Goal: Information Seeking & Learning: Learn about a topic

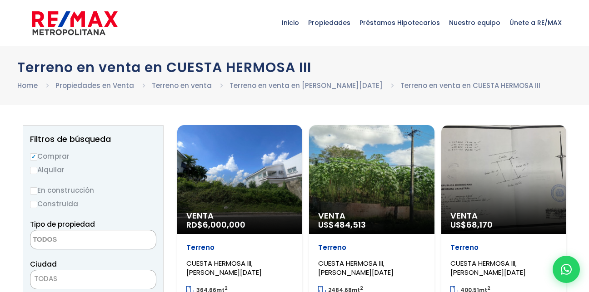
select select
click at [35, 170] on input "Alquilar" at bounding box center [33, 170] width 7 height 7
radio input "true"
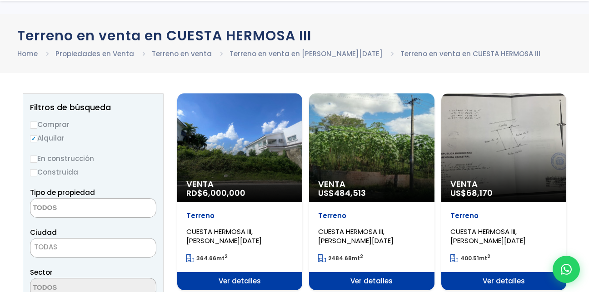
scroll to position [91, 0]
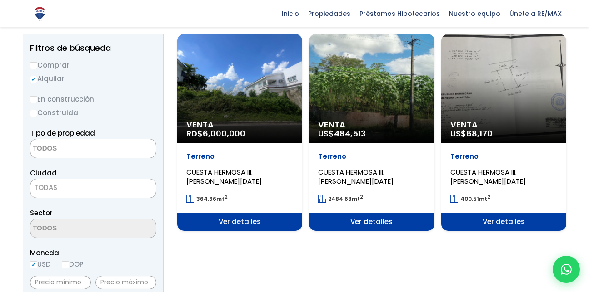
click at [69, 145] on textarea "Search" at bounding box center [74, 149] width 88 height 20
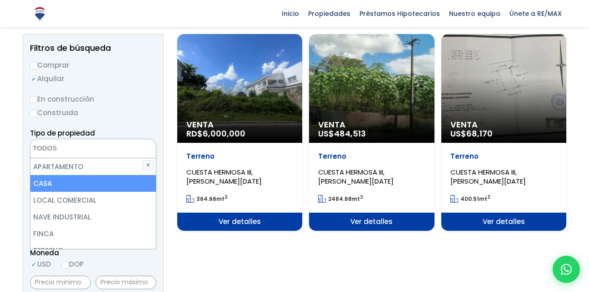
click at [67, 178] on li "CASA" at bounding box center [92, 183] width 125 height 17
select select "house"
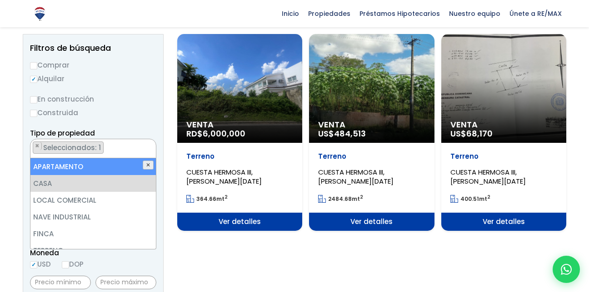
click at [144, 163] on button "✕" at bounding box center [148, 165] width 11 height 9
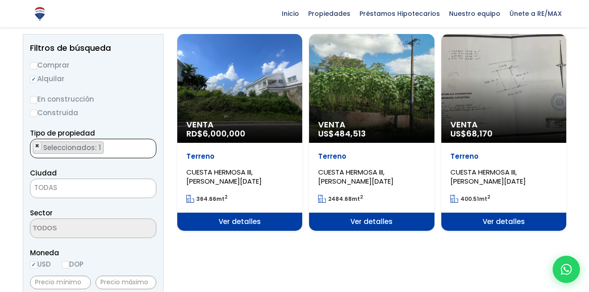
click at [38, 146] on span "×" at bounding box center [37, 146] width 5 height 8
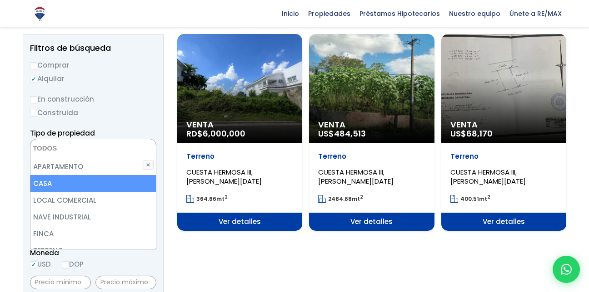
click at [53, 184] on li "CASA" at bounding box center [92, 183] width 125 height 17
select select "house"
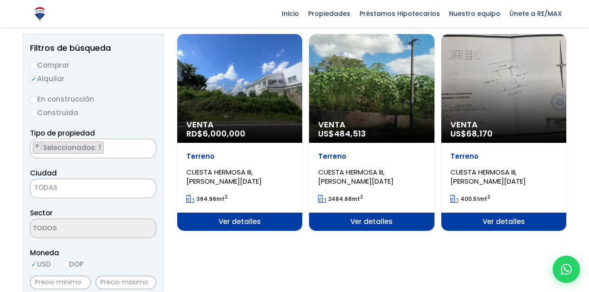
click at [115, 186] on span "TODAS" at bounding box center [92, 188] width 125 height 13
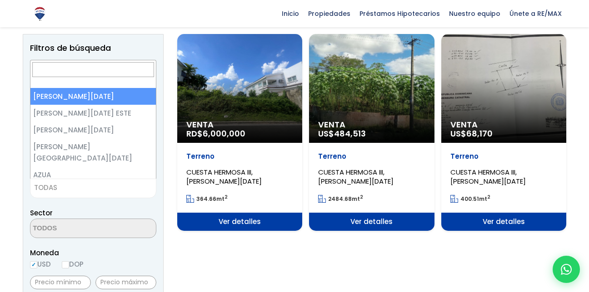
select select "1"
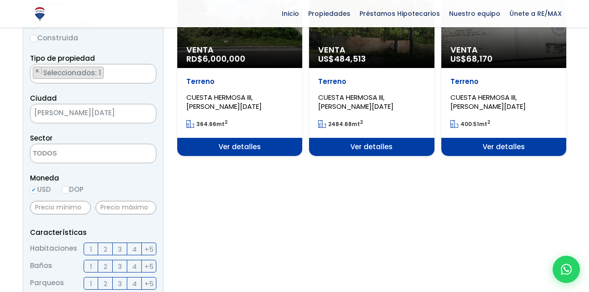
scroll to position [182, 0]
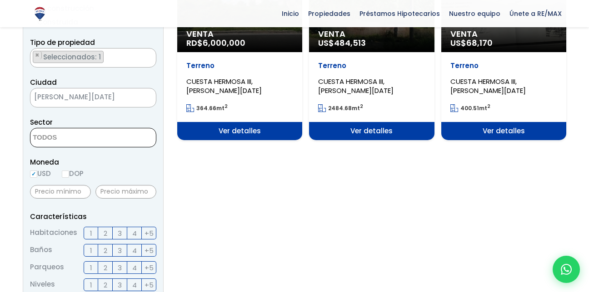
click at [72, 140] on textarea "Search" at bounding box center [74, 139] width 88 height 20
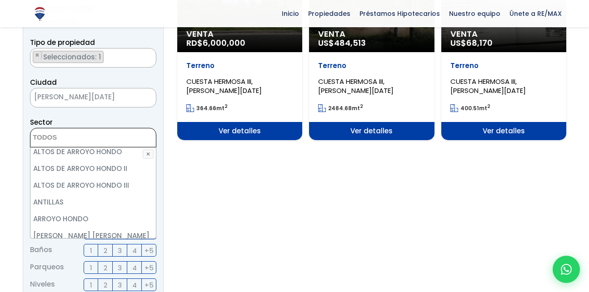
scroll to position [136, 0]
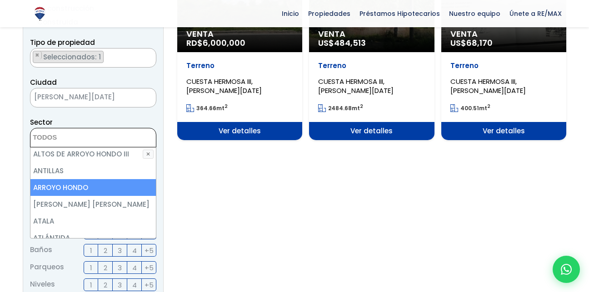
click at [89, 184] on li "ARROYO HONDO" at bounding box center [92, 187] width 125 height 17
select select "98"
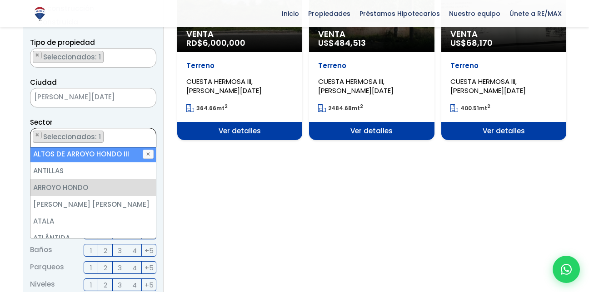
click at [110, 139] on ul "× Seleccionados: 1" at bounding box center [87, 139] width 114 height 20
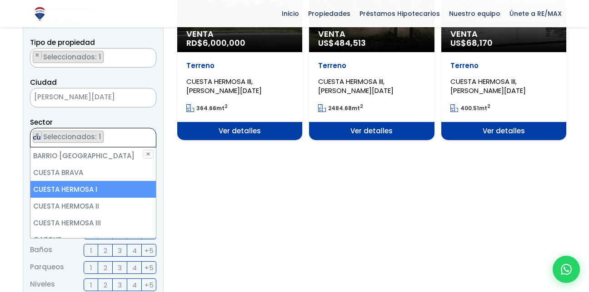
type textarea "cu"
click at [67, 185] on li "CUESTA HERMOSA I" at bounding box center [92, 189] width 125 height 17
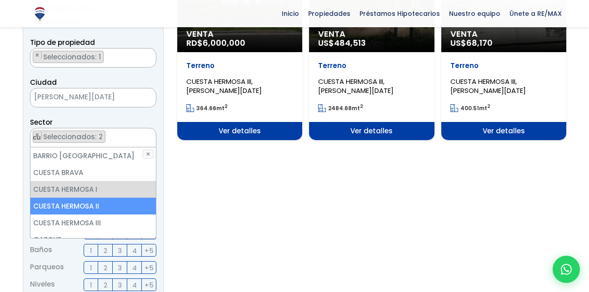
click at [67, 201] on li "CUESTA HERMOSA II" at bounding box center [92, 206] width 125 height 17
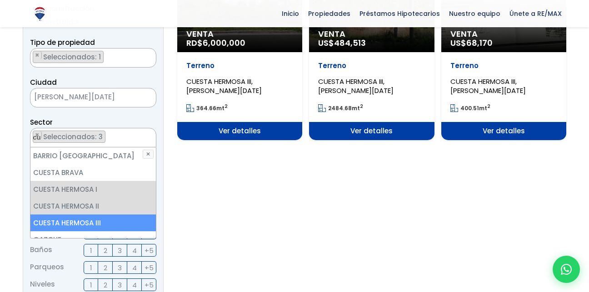
click at [64, 218] on li "CUESTA HERMOSA III" at bounding box center [92, 223] width 125 height 17
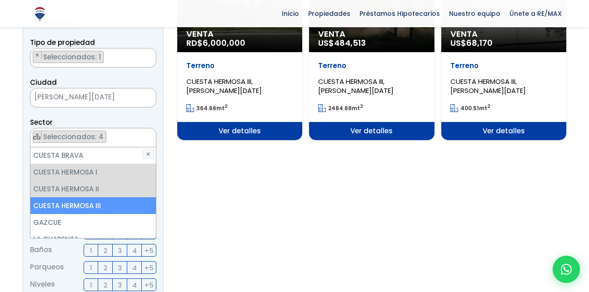
scroll to position [27, 0]
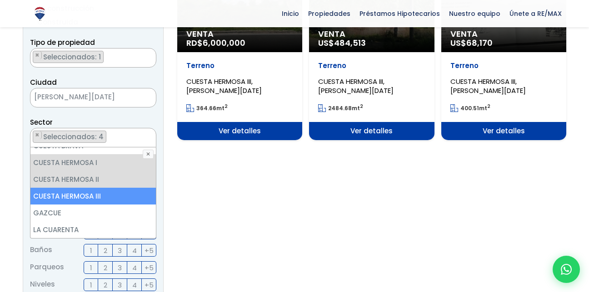
click at [226, 193] on section "Venta RD$ 6,000,000 Terreno CUESTA HERMOSA III, SANTO DOMINGO DE GUZMÁN 364.66 …" at bounding box center [371, 252] width 389 height 618
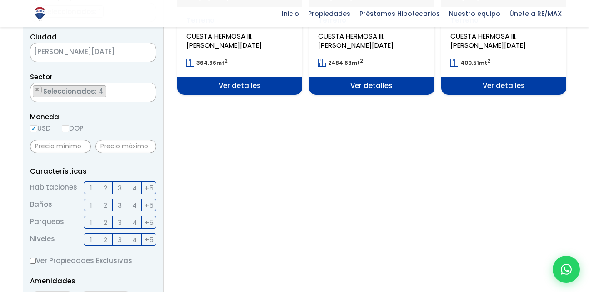
scroll to position [363, 0]
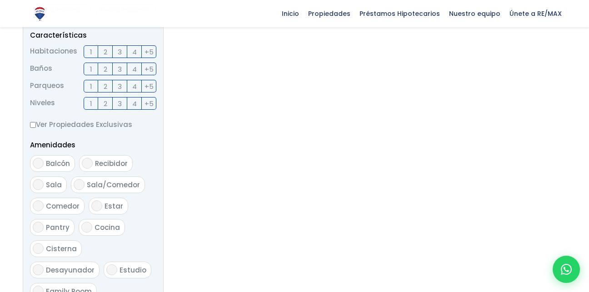
click at [118, 50] on span "3" at bounding box center [120, 51] width 4 height 11
click at [0, 0] on input "3" at bounding box center [0, 0] width 0 height 0
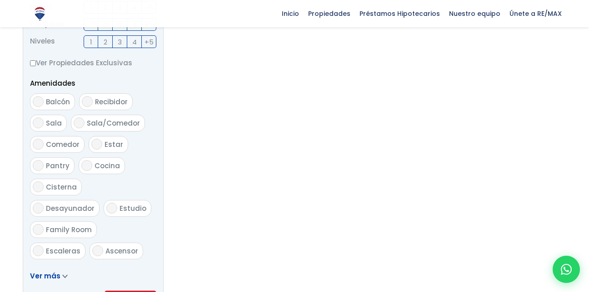
scroll to position [545, 0]
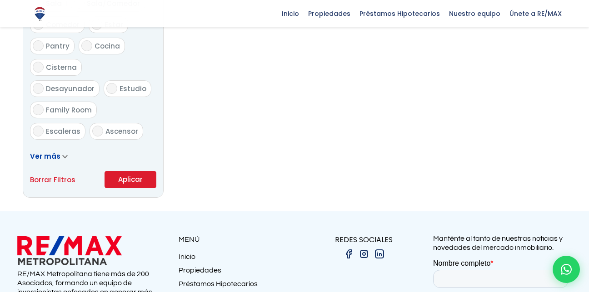
click at [137, 181] on button "Aplicar" at bounding box center [130, 179] width 52 height 17
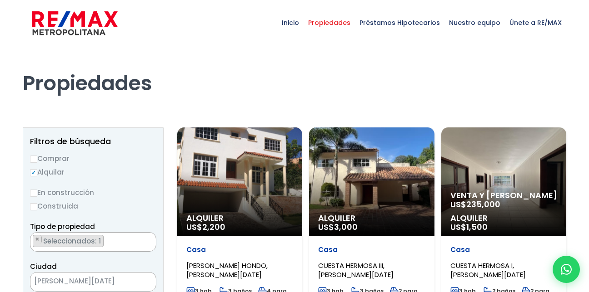
scroll to position [8, 0]
select select "98"
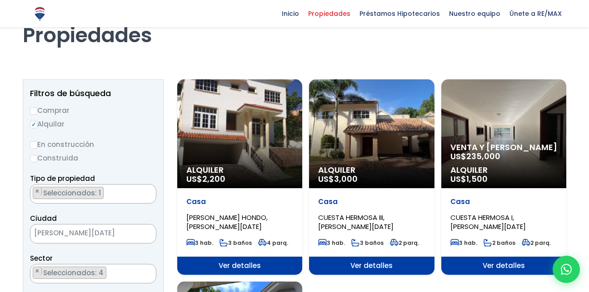
scroll to position [45, 0]
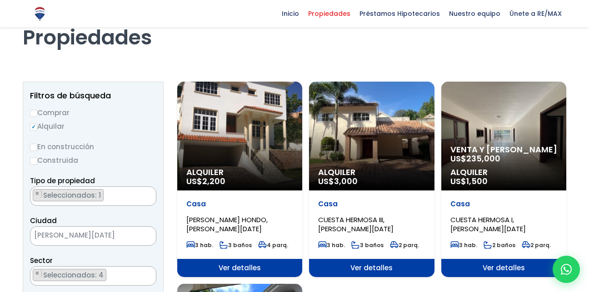
click at [278, 137] on div "Alquiler US$ 2,200" at bounding box center [239, 136] width 125 height 109
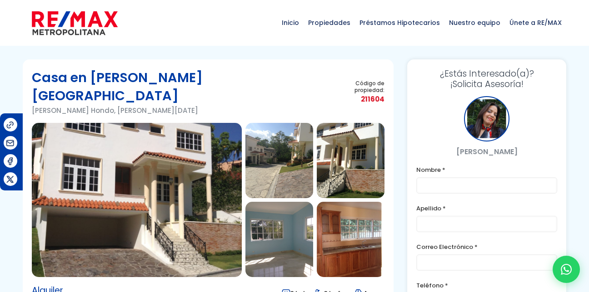
click at [263, 156] on img at bounding box center [279, 160] width 68 height 75
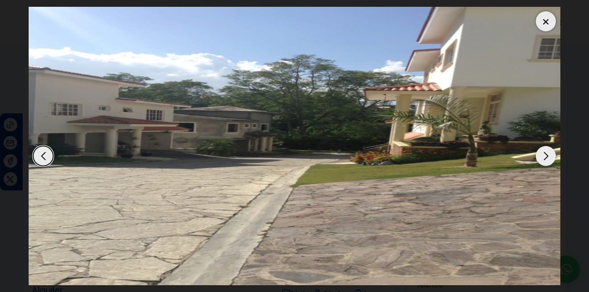
click at [543, 153] on div "Next slide" at bounding box center [545, 156] width 20 height 20
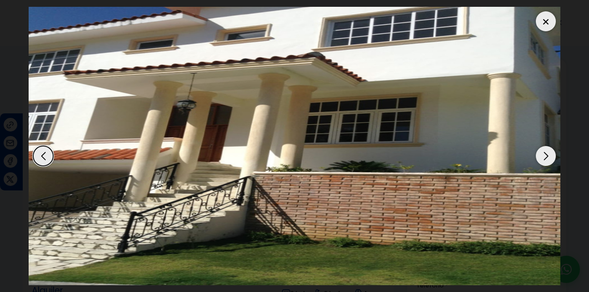
click at [543, 155] on div "Next slide" at bounding box center [545, 156] width 20 height 20
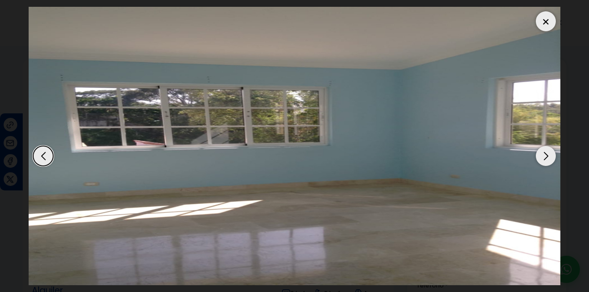
click at [543, 155] on div "Next slide" at bounding box center [545, 156] width 20 height 20
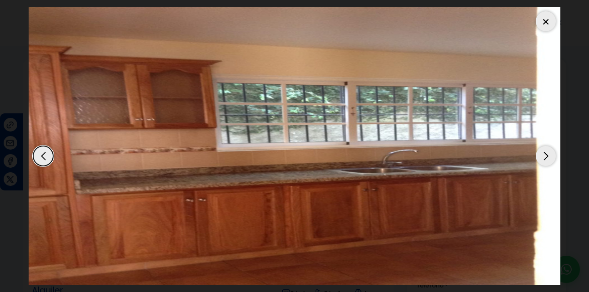
click at [543, 155] on div "Next slide" at bounding box center [545, 156] width 20 height 20
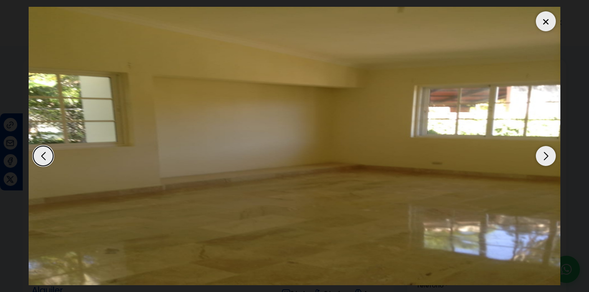
click at [543, 155] on div "Next slide" at bounding box center [545, 156] width 20 height 20
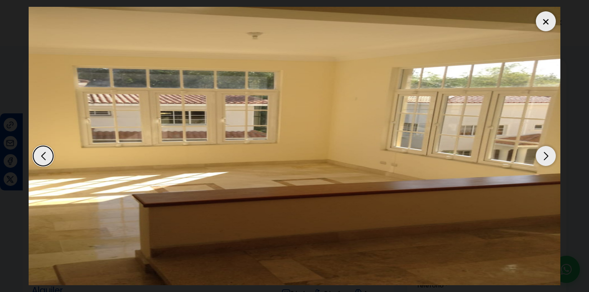
click at [543, 155] on div "Next slide" at bounding box center [545, 156] width 20 height 20
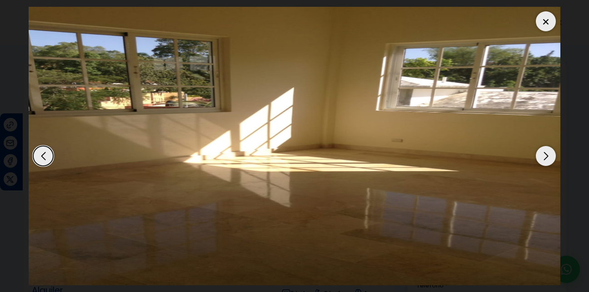
click at [543, 155] on div "Next slide" at bounding box center [545, 156] width 20 height 20
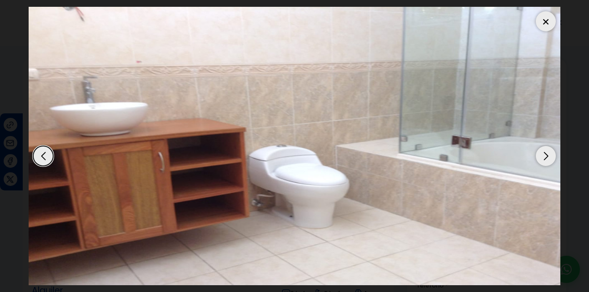
click at [543, 155] on div "Next slide" at bounding box center [545, 156] width 20 height 20
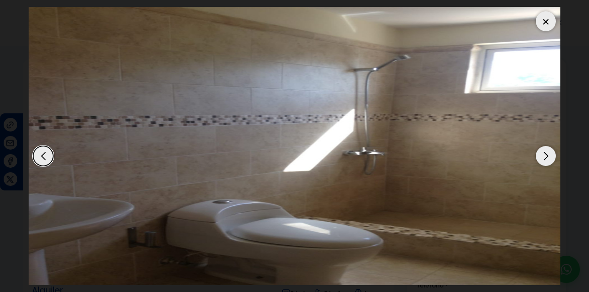
click at [543, 155] on div "Next slide" at bounding box center [545, 156] width 20 height 20
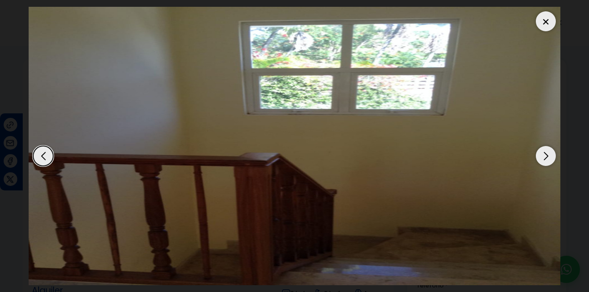
click at [543, 155] on div "Next slide" at bounding box center [545, 156] width 20 height 20
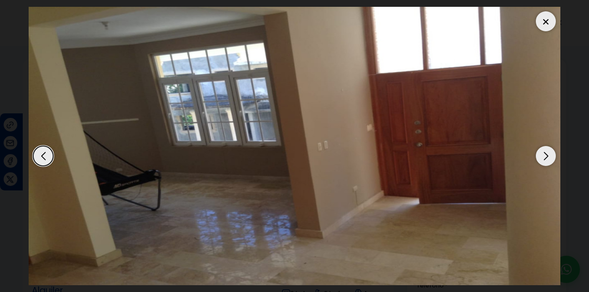
click at [543, 155] on div "Next slide" at bounding box center [545, 156] width 20 height 20
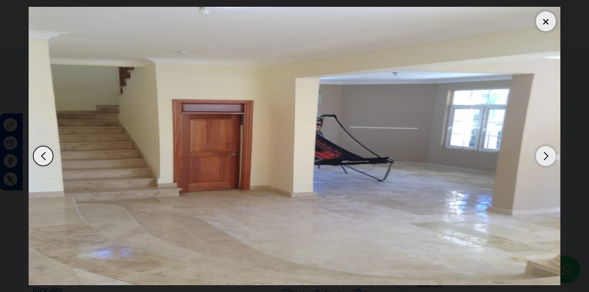
click at [543, 155] on div "Next slide" at bounding box center [545, 156] width 20 height 20
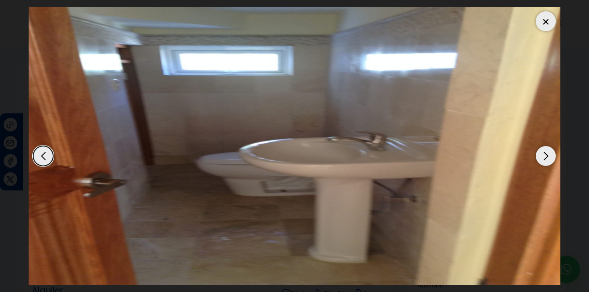
click at [543, 155] on div "Next slide" at bounding box center [545, 156] width 20 height 20
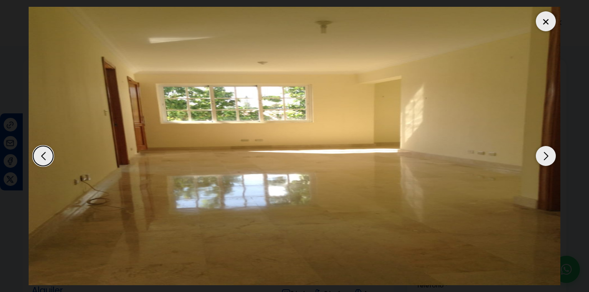
click at [543, 155] on div "Next slide" at bounding box center [545, 156] width 20 height 20
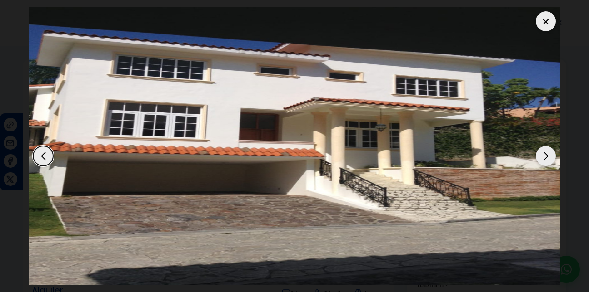
click at [543, 20] on div at bounding box center [545, 21] width 20 height 20
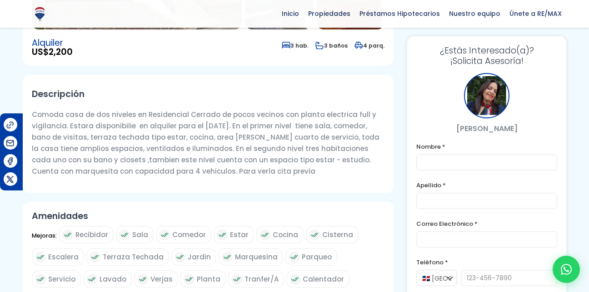
scroll to position [363, 0]
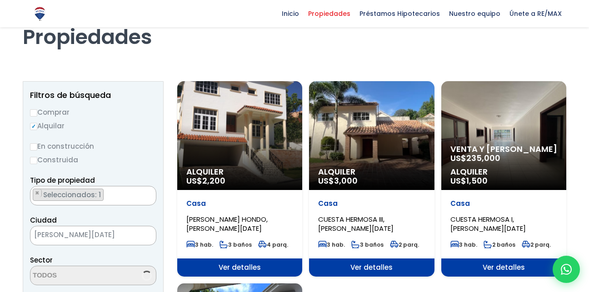
select select "98"
click at [495, 126] on div "Venta y Alquiler US$ 235,000 Alquiler US$ 1,500" at bounding box center [503, 135] width 125 height 109
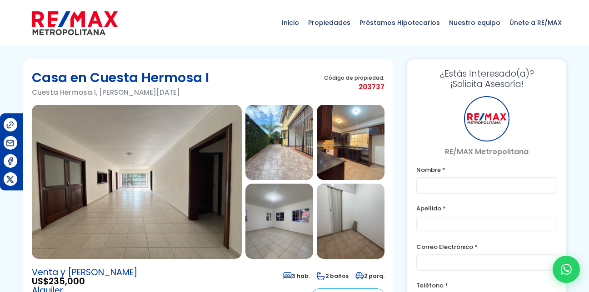
click at [110, 174] on img at bounding box center [137, 182] width 210 height 154
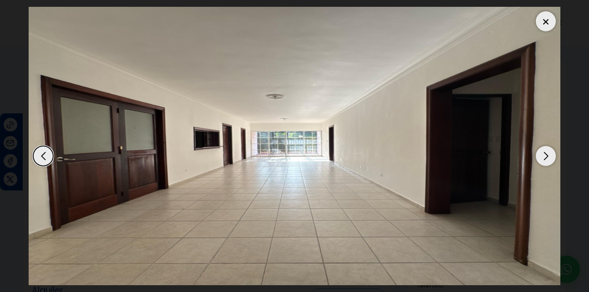
click at [544, 154] on div "Next slide" at bounding box center [545, 156] width 20 height 20
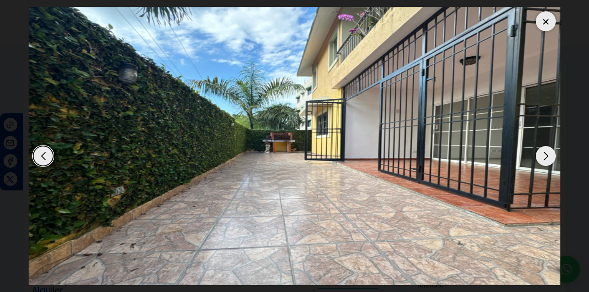
click at [545, 154] on div "Next slide" at bounding box center [545, 156] width 20 height 20
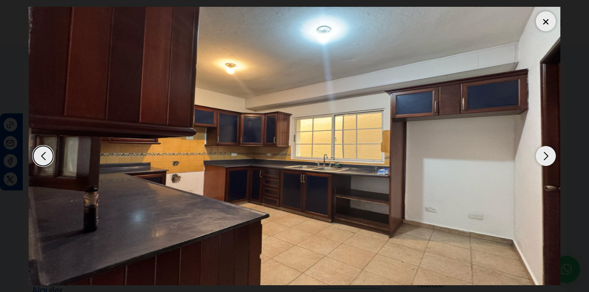
click at [545, 154] on div "Next slide" at bounding box center [545, 156] width 20 height 20
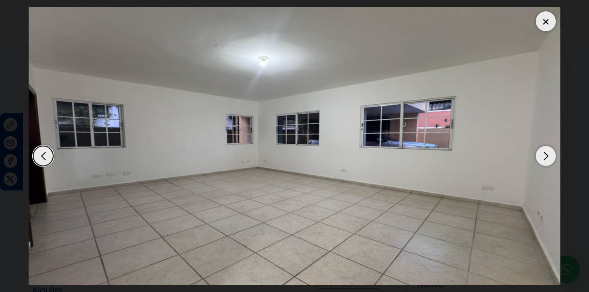
click at [546, 154] on div "Next slide" at bounding box center [545, 156] width 20 height 20
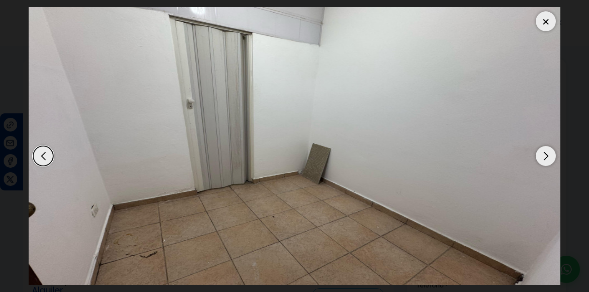
click at [546, 154] on div "Next slide" at bounding box center [545, 156] width 20 height 20
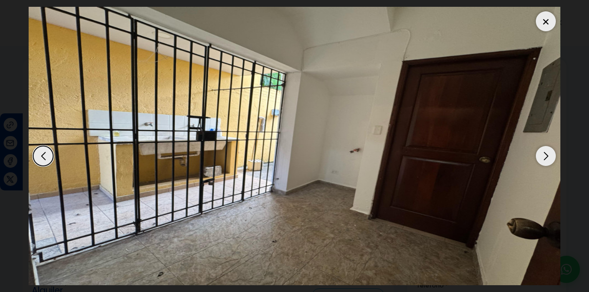
click at [546, 155] on div "Next slide" at bounding box center [545, 156] width 20 height 20
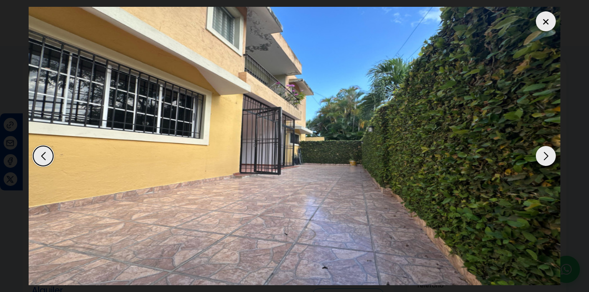
click at [547, 155] on div "Next slide" at bounding box center [545, 156] width 20 height 20
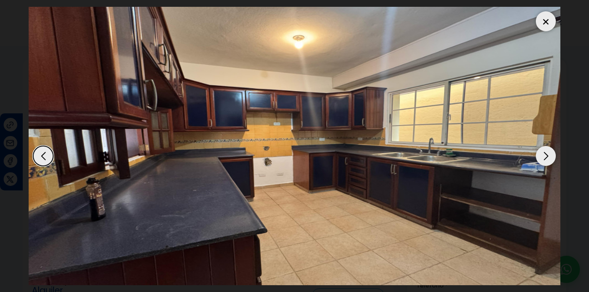
click at [547, 155] on div "Next slide" at bounding box center [545, 156] width 20 height 20
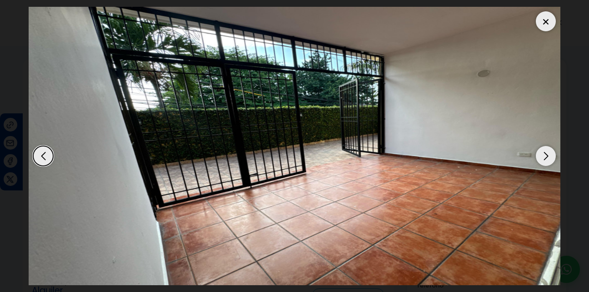
click at [547, 155] on div "Next slide" at bounding box center [545, 156] width 20 height 20
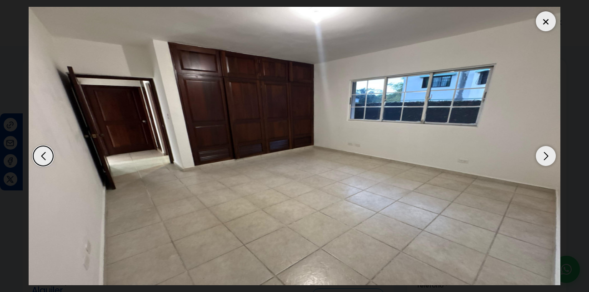
click at [547, 155] on div "Next slide" at bounding box center [545, 156] width 20 height 20
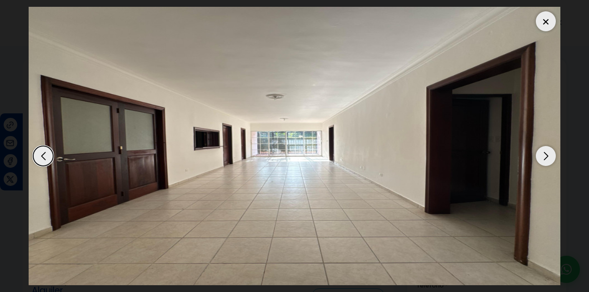
click at [537, 15] on div at bounding box center [545, 21] width 20 height 20
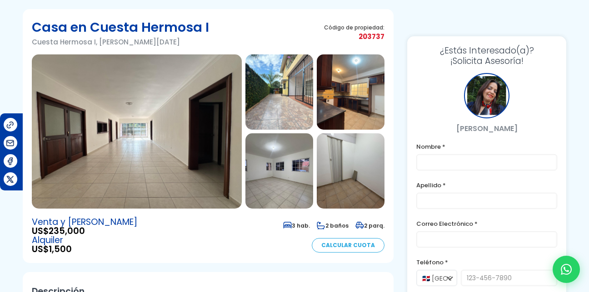
scroll to position [45, 0]
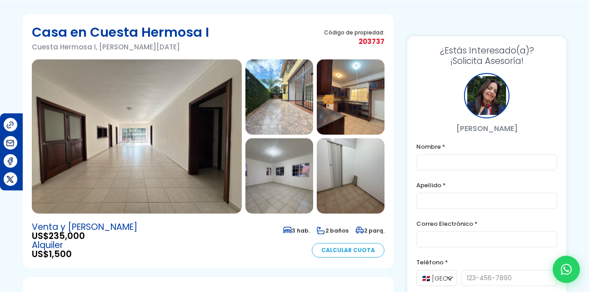
click at [132, 155] on img at bounding box center [137, 136] width 210 height 154
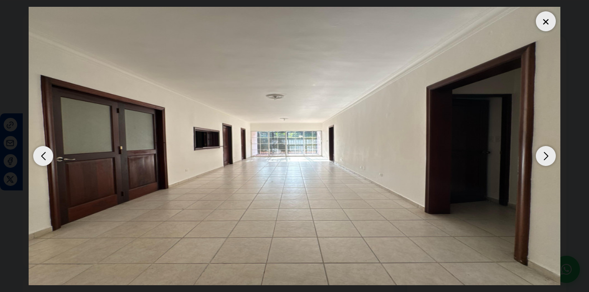
click at [547, 156] on div "Next slide" at bounding box center [545, 156] width 20 height 20
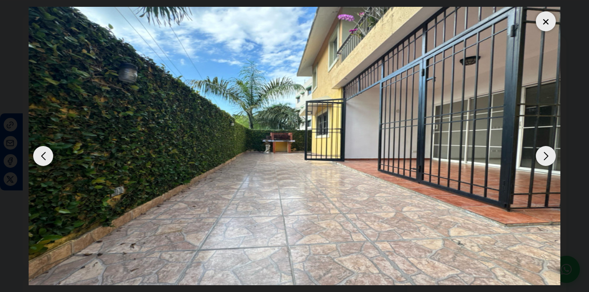
click at [547, 156] on div "Next slide" at bounding box center [545, 156] width 20 height 20
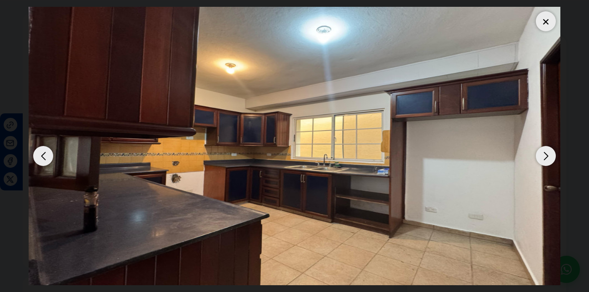
click at [547, 156] on div "Next slide" at bounding box center [545, 156] width 20 height 20
click at [36, 153] on div "Previous slide" at bounding box center [43, 156] width 20 height 20
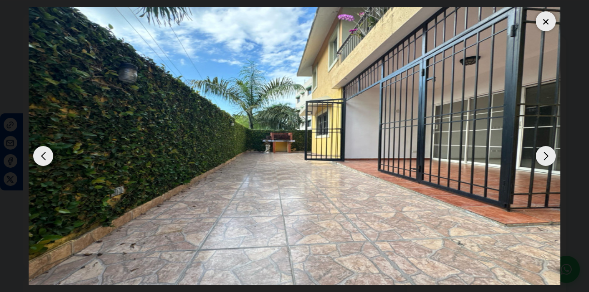
click at [547, 152] on div "Next slide" at bounding box center [545, 156] width 20 height 20
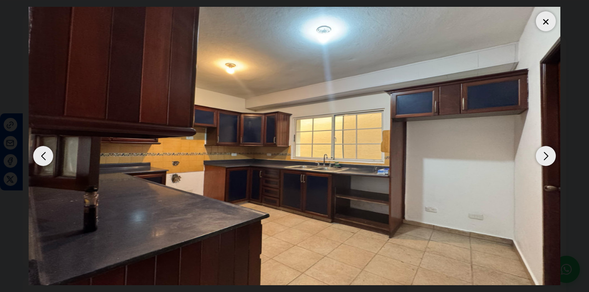
click at [547, 152] on div "Next slide" at bounding box center [545, 156] width 20 height 20
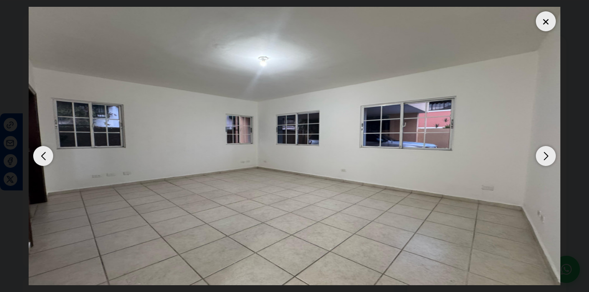
click at [547, 154] on div "Next slide" at bounding box center [545, 156] width 20 height 20
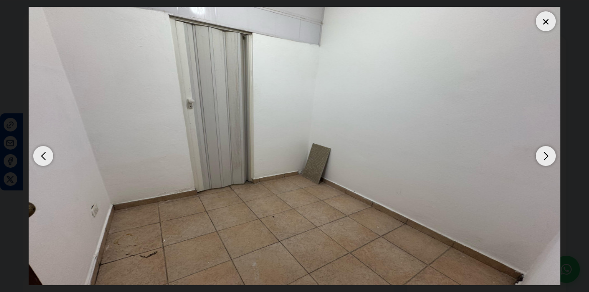
click at [547, 154] on div "Next slide" at bounding box center [545, 156] width 20 height 20
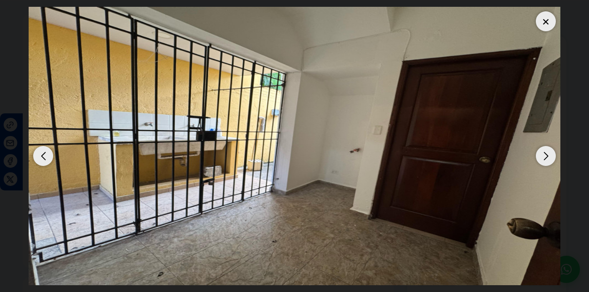
click at [546, 157] on div "Next slide" at bounding box center [545, 156] width 20 height 20
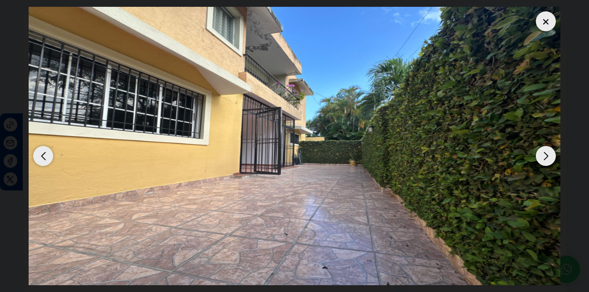
click at [546, 157] on div "Next slide" at bounding box center [545, 156] width 20 height 20
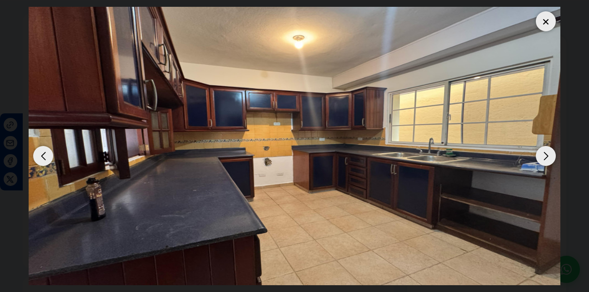
click at [546, 157] on div "Next slide" at bounding box center [545, 156] width 20 height 20
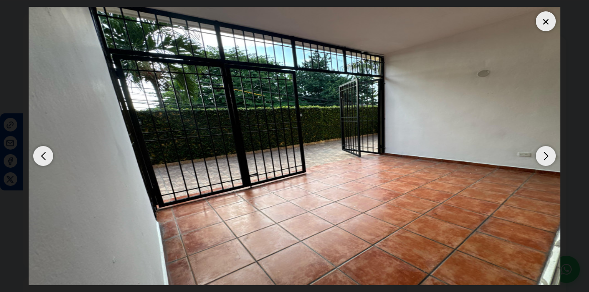
click at [546, 157] on div "Next slide" at bounding box center [545, 156] width 20 height 20
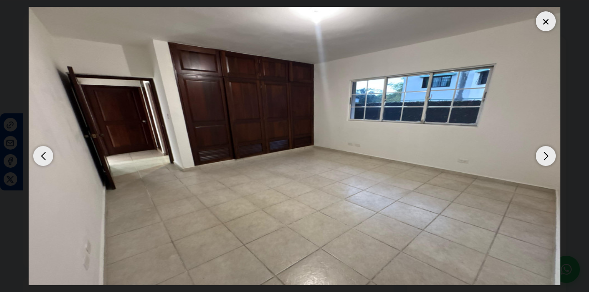
click at [540, 22] on div at bounding box center [545, 21] width 20 height 20
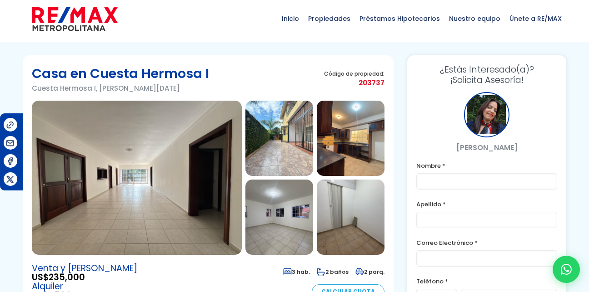
scroll to position [0, 0]
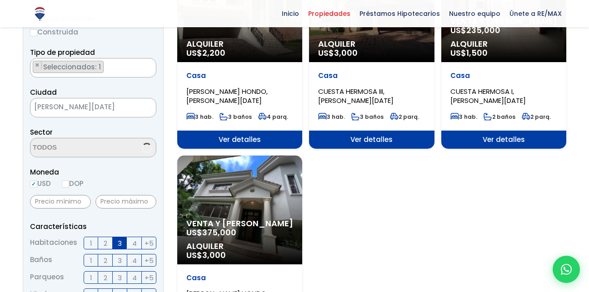
scroll to position [228, 0]
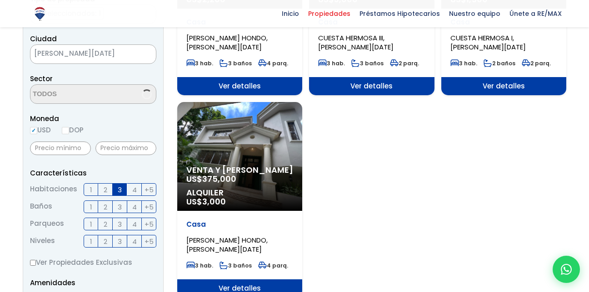
select select "98"
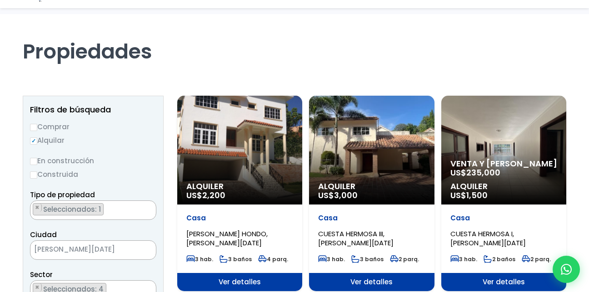
scroll to position [46, 0]
